Goal: Find specific page/section: Find specific page/section

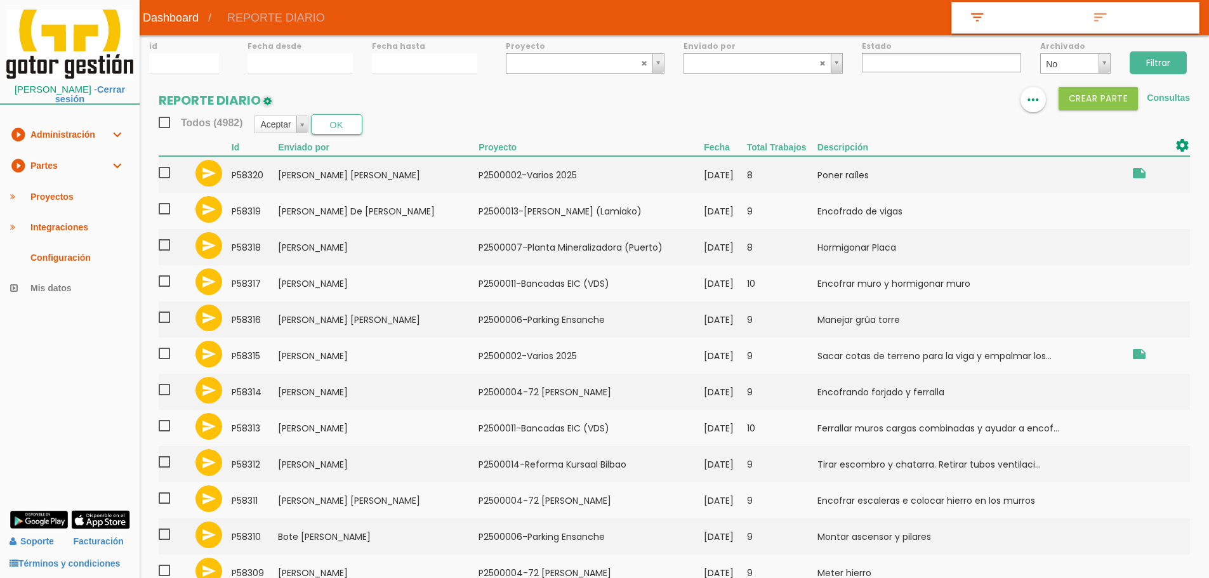
select select
click at [968, 100] on link at bounding box center [956, 99] width 25 height 25
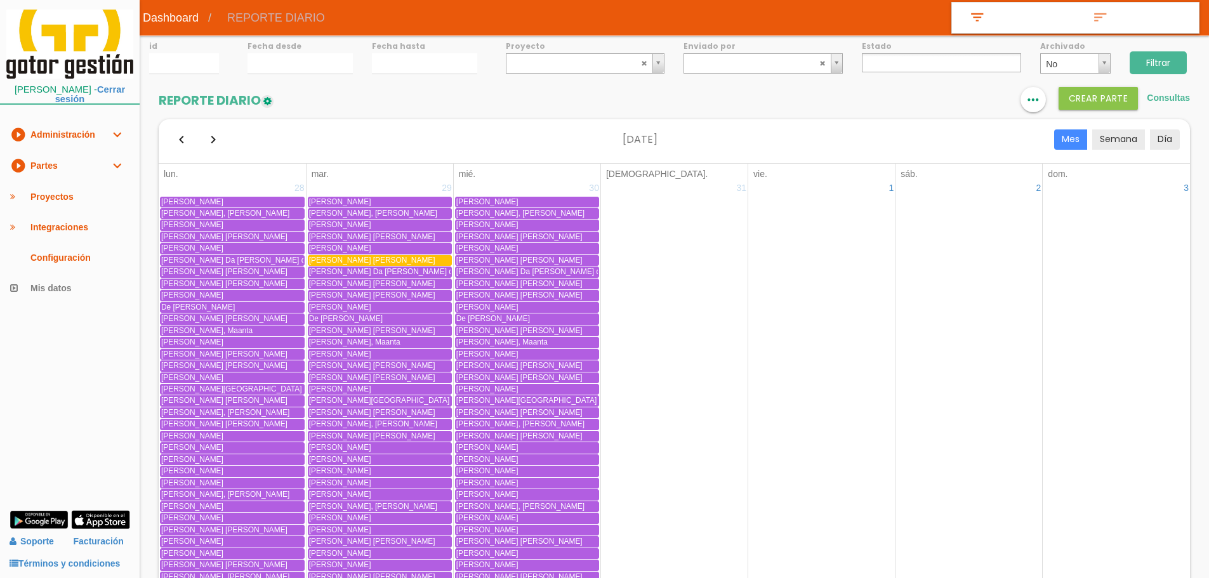
click at [968, 100] on link "format_list_bulleted" at bounding box center [956, 99] width 25 height 25
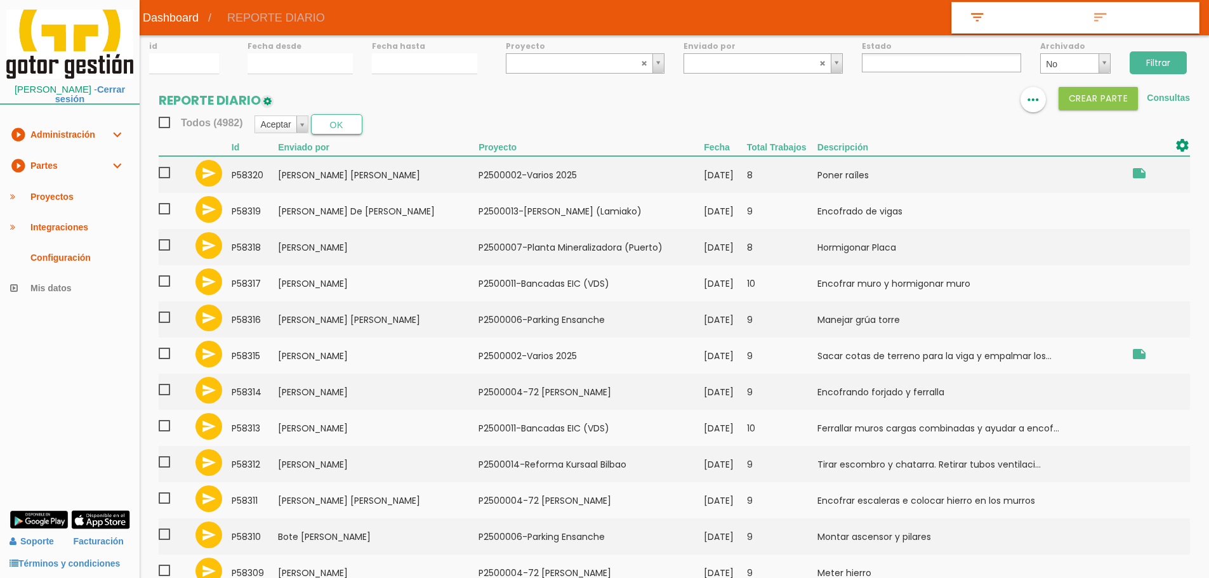
click at [932, 116] on div "Todos (4982) Aceptar Aceptar Rechazar Borrar Archivar/Desarchivar Descargar_PDF…" at bounding box center [674, 124] width 1031 height 20
click at [948, 110] on link at bounding box center [956, 99] width 25 height 25
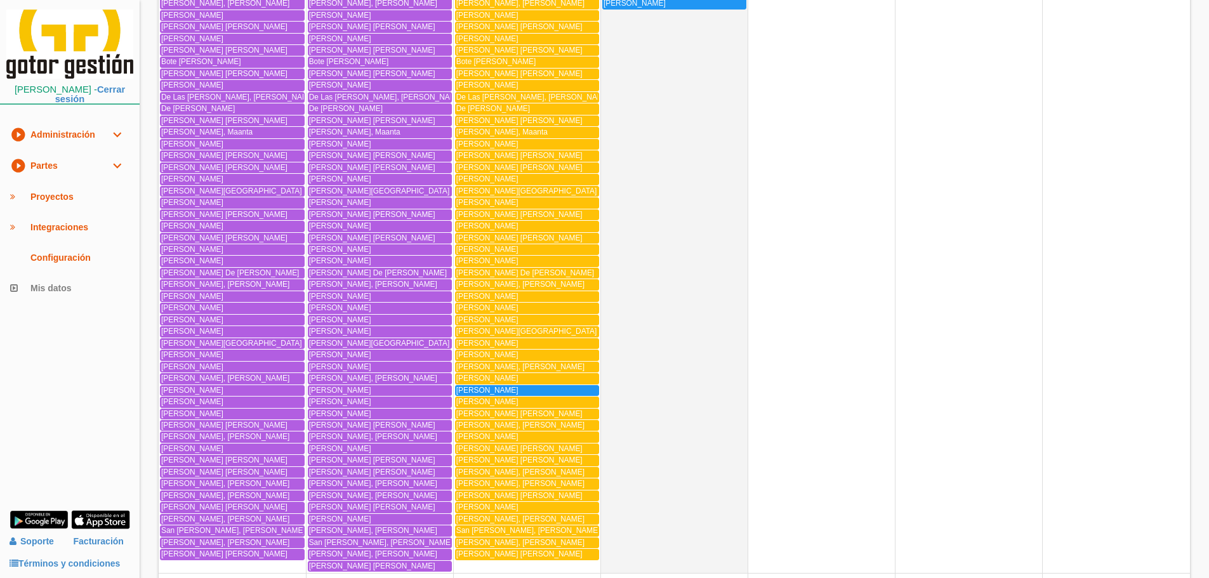
scroll to position [1326, 0]
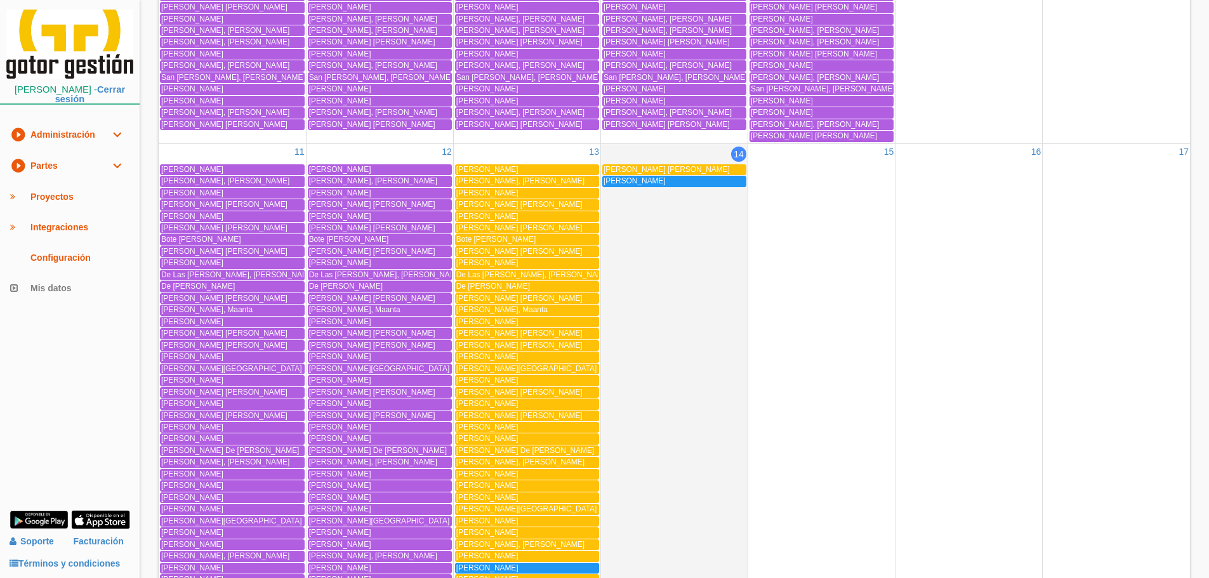
click at [75, 176] on link "play_circle_filled Partes expand_more" at bounding box center [70, 165] width 140 height 31
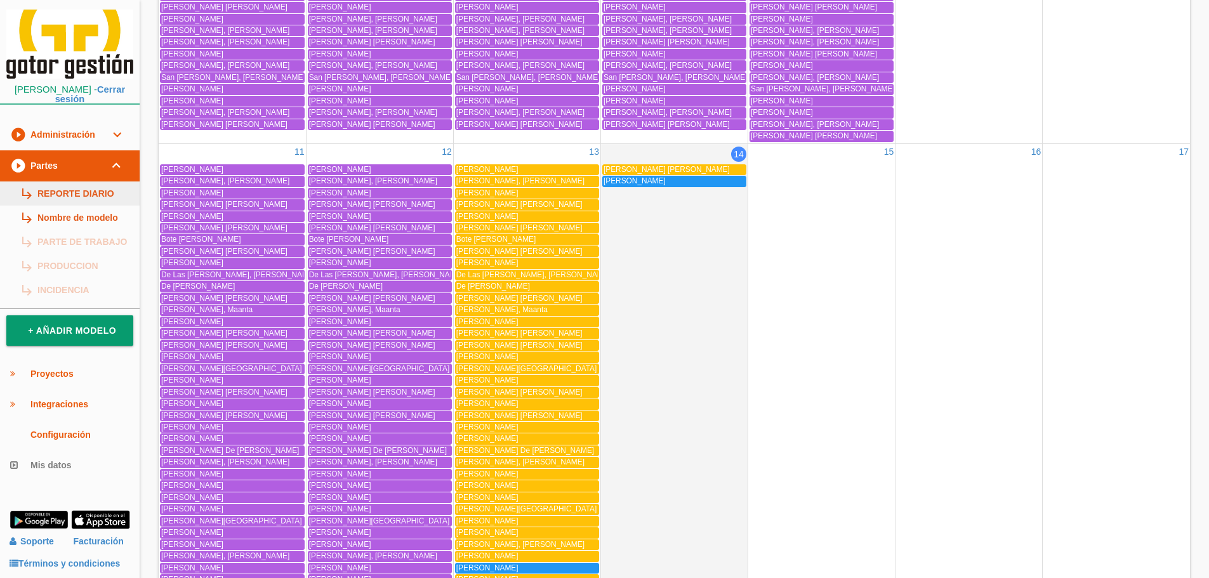
click at [68, 194] on link "subdirectory_arrow_right REPORTE DIARIO" at bounding box center [70, 194] width 140 height 24
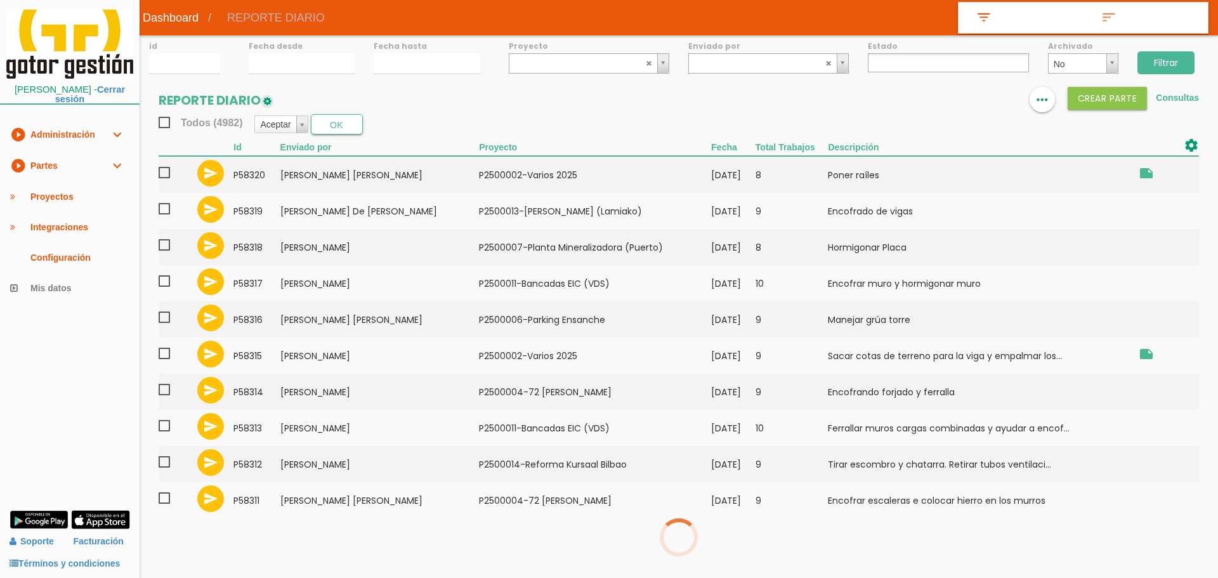
select select
